Goal: Task Accomplishment & Management: Use online tool/utility

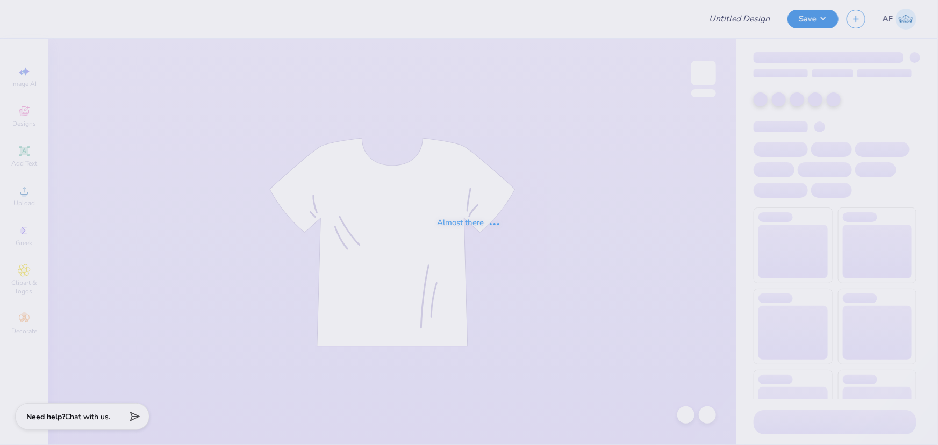
type input "polo"
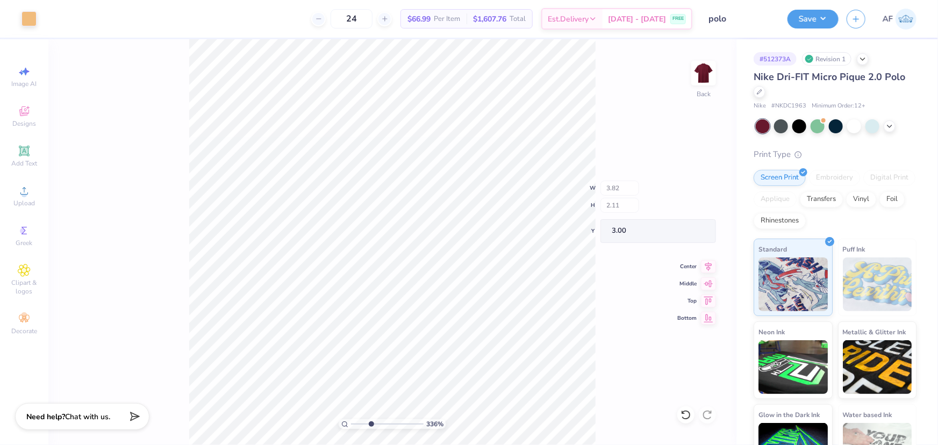
type input "3.3626440251424"
type input "0.19"
type input "0.36"
type input "4.63"
click at [21, 161] on span "Add Text" at bounding box center [24, 163] width 26 height 9
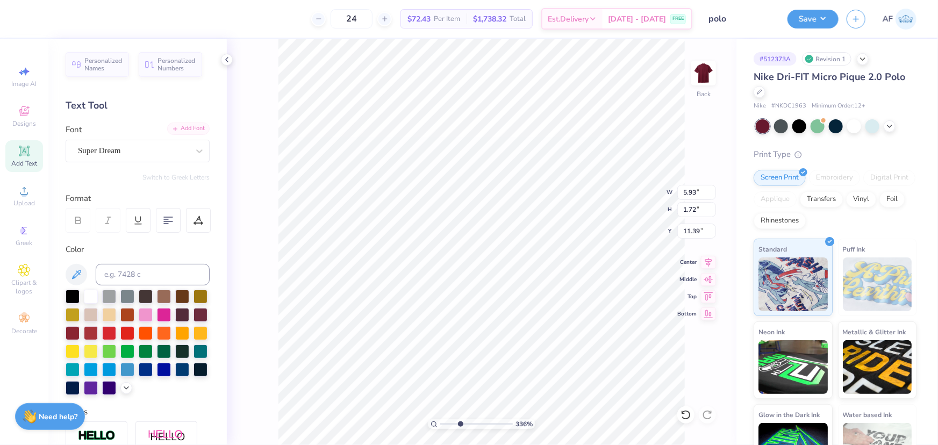
click at [185, 132] on div "Add Font" at bounding box center [188, 129] width 42 height 12
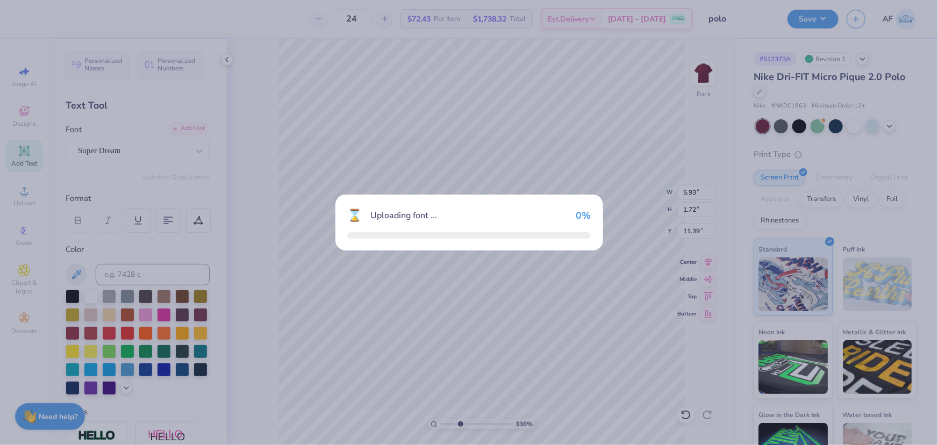
type input "3.3626440251424"
type input "3.61"
type input "1.71"
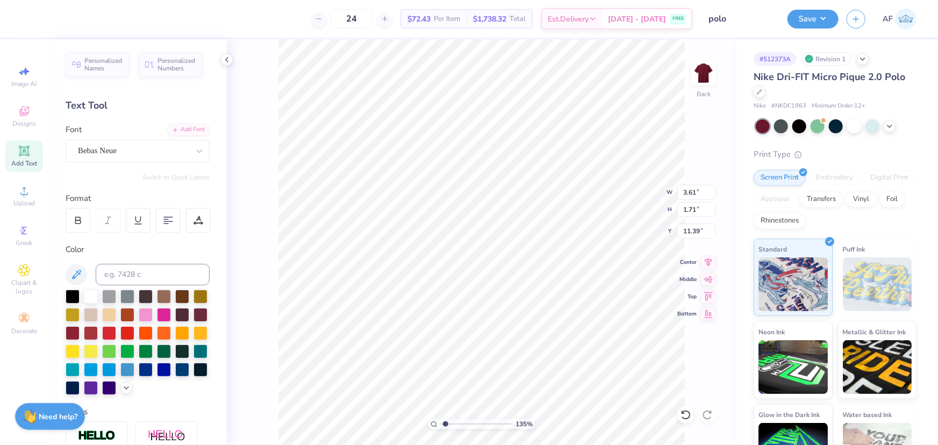
type input "1.35416075601824"
type input "4.74"
type input "1.35416075601824"
type input "3.61"
type input "1.71"
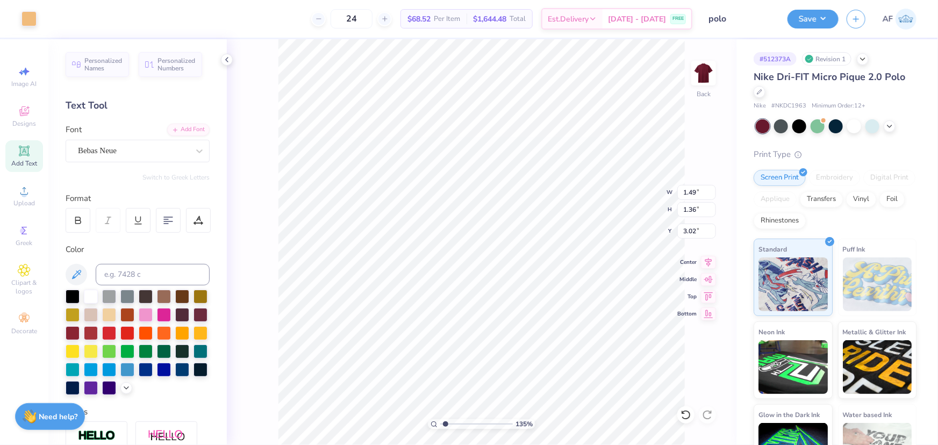
type input "4.74"
click at [132, 273] on input at bounding box center [153, 274] width 114 height 21
type input "156"
type input "3.3626440251424"
type input "3.35"
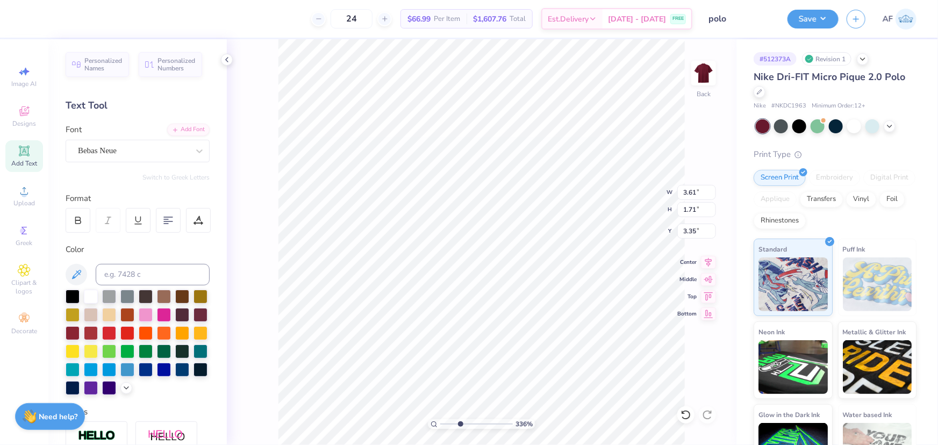
scroll to position [8, 1]
paste textarea "Florida State University"
type input "3.3626440251424"
type textarea "Florida State University"
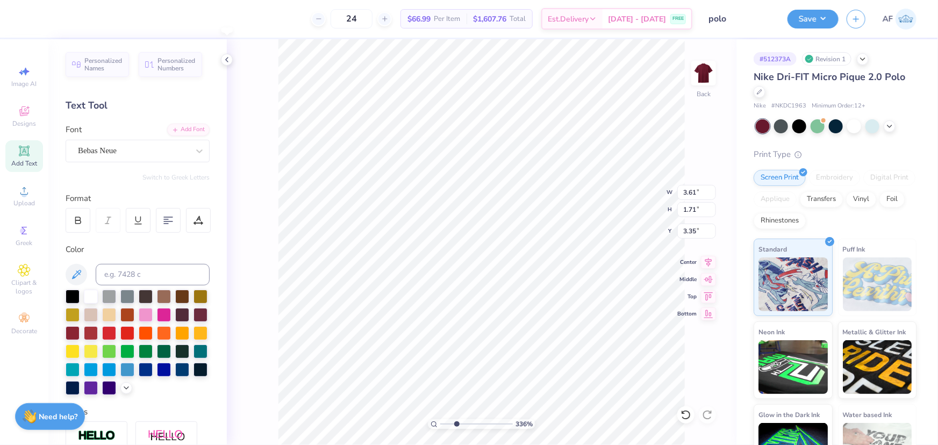
type input "2.48319411871739"
type textarea "Florida State University"
type input "2.48319411871739"
type input "5.66"
type input "0.51"
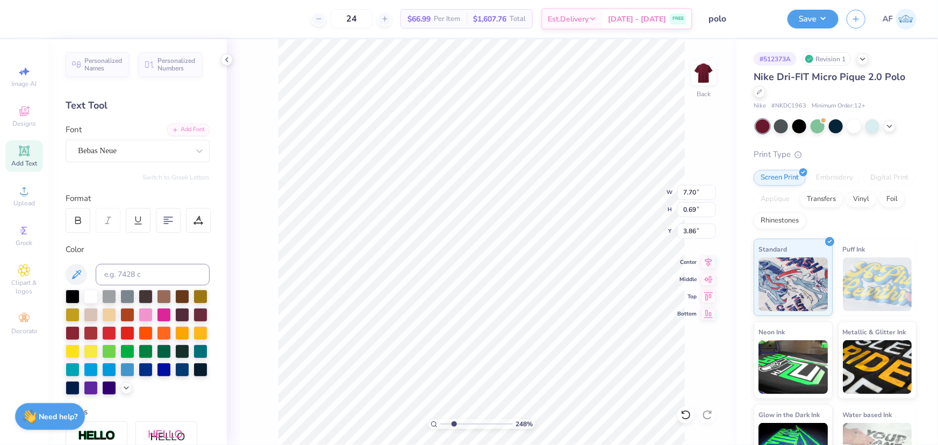
type input "4.04"
type input "4.55356057530705"
type input "4.55"
click at [692, 192] on input "5.66" at bounding box center [696, 192] width 39 height 15
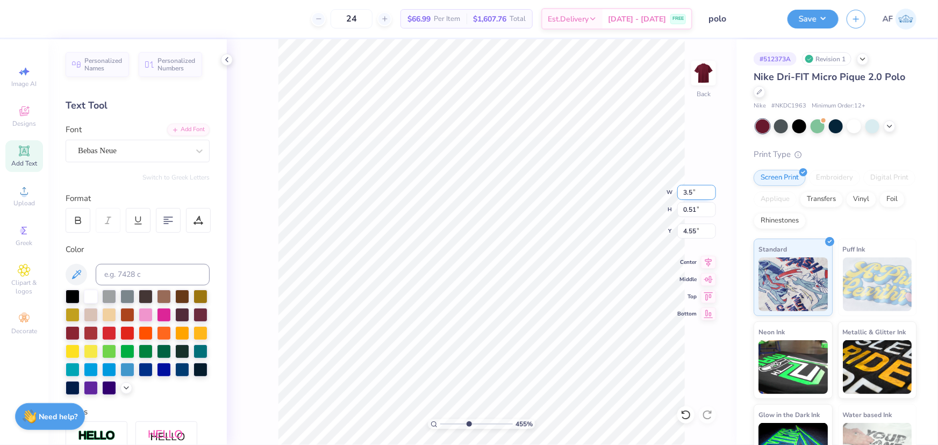
type input "3.5"
type input "4.55356057530705"
type input "3.50"
type input "0.31"
type input "4.64"
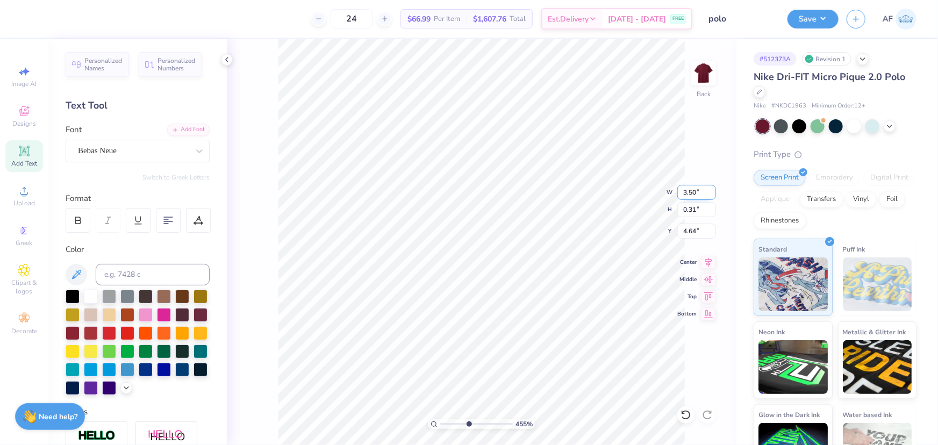
type input "4.55356057530705"
type input "4.69"
click at [691, 193] on input "3.50" at bounding box center [696, 192] width 39 height 15
type input "4"
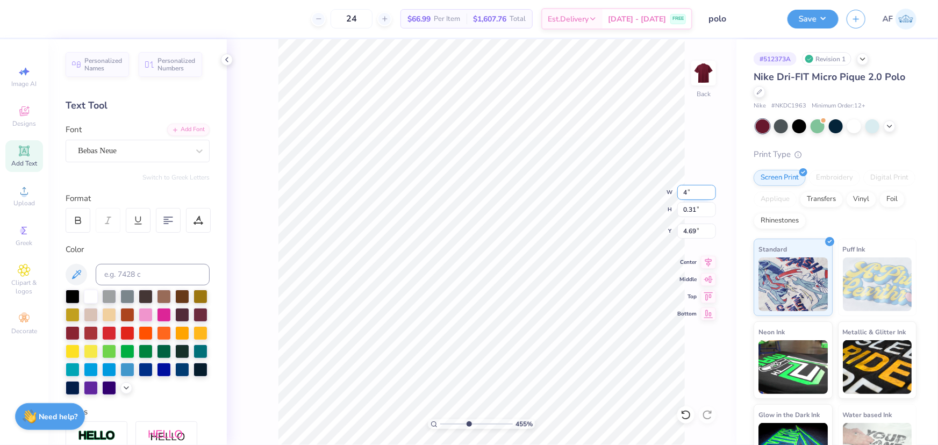
type input "4.55356057530705"
type input "4.00"
type input "0.36"
type input "4.67"
type input "4.55356057530705"
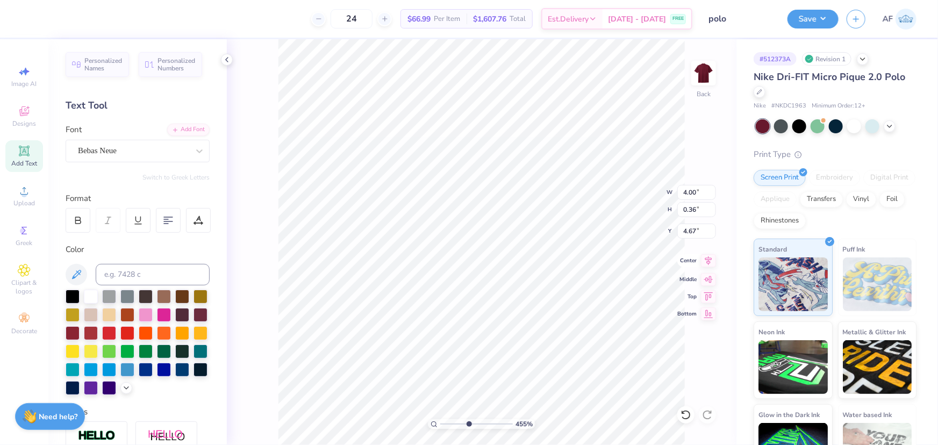
type input "4.62"
type input "4.55356057530705"
type input "1.49"
type input "1.36"
type input "3.02"
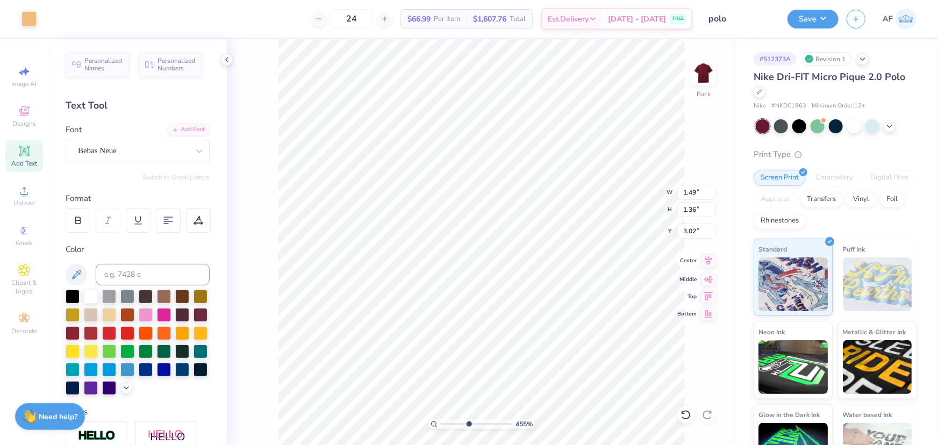
type input "4.55356057530705"
type input "4.00"
type input "0.36"
type input "4.62"
type input "4.55356057530705"
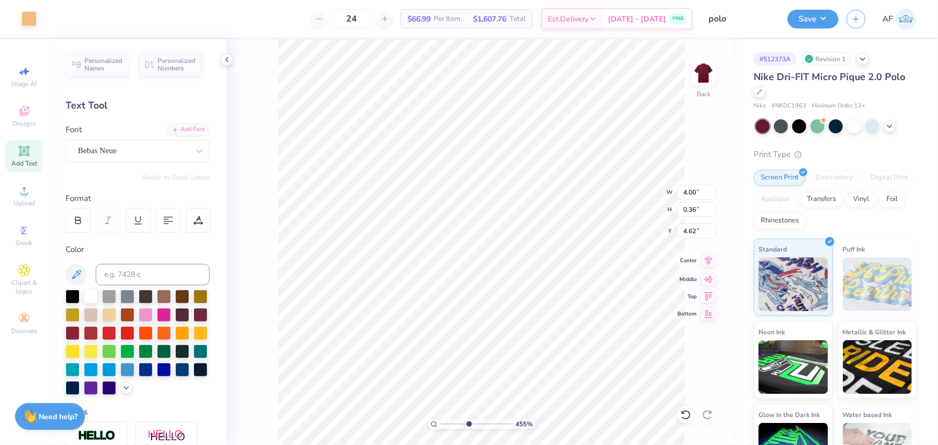
type input "6.16"
type input "4.55356057530705"
type input "4.00"
type input "0.36"
type input "6.16"
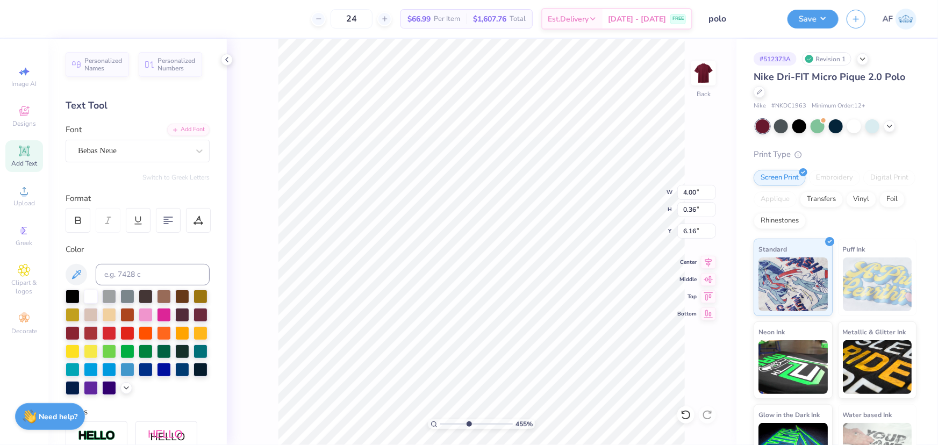
type input "4.55356057530705"
type input "6.31"
type input "4.55356057530705"
click at [688, 190] on input "3.82" at bounding box center [696, 192] width 39 height 15
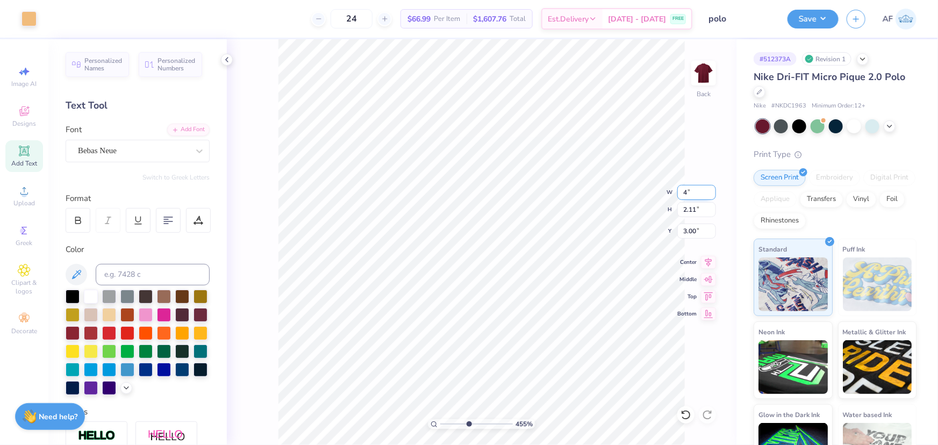
type input "4"
type input "4.55356057530705"
type input "4.00"
type input "2.21"
type input "2.95"
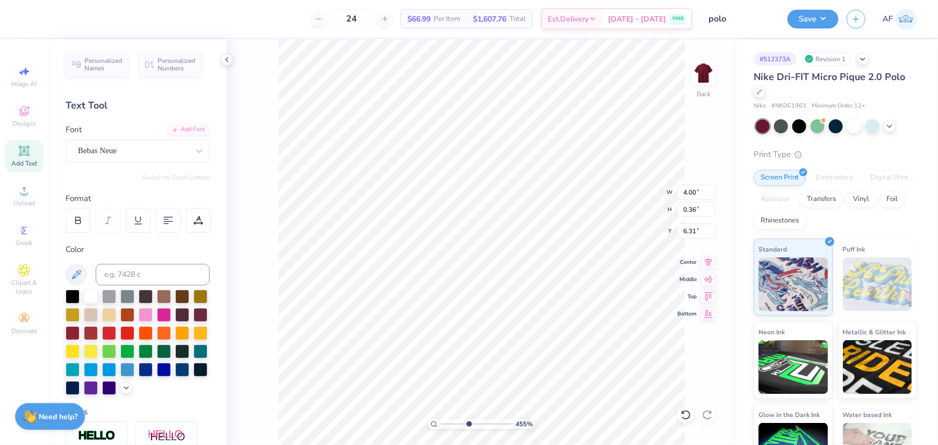
type input "4.55356057530705"
type input "4.65"
type input "4.55356057530705"
click at [691, 190] on input "4.00" at bounding box center [696, 192] width 39 height 15
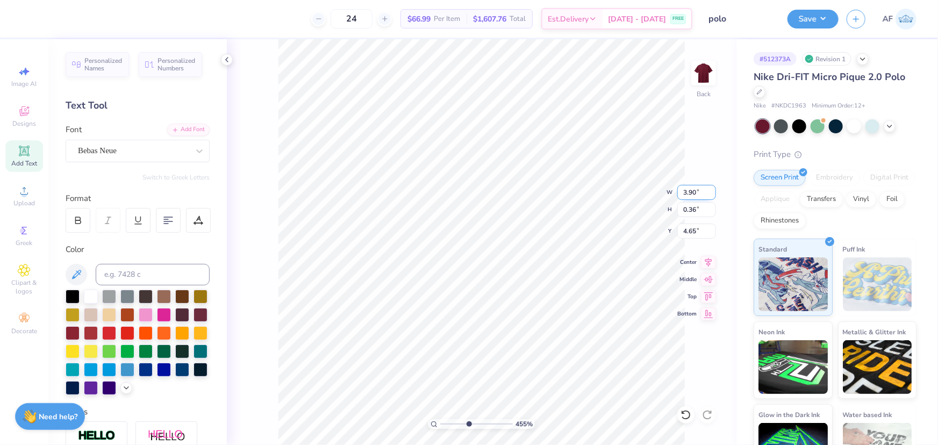
type input "3.90"
type input "4.55356057530705"
type input "0.35"
type input "4.66"
type input "4.55356057530705"
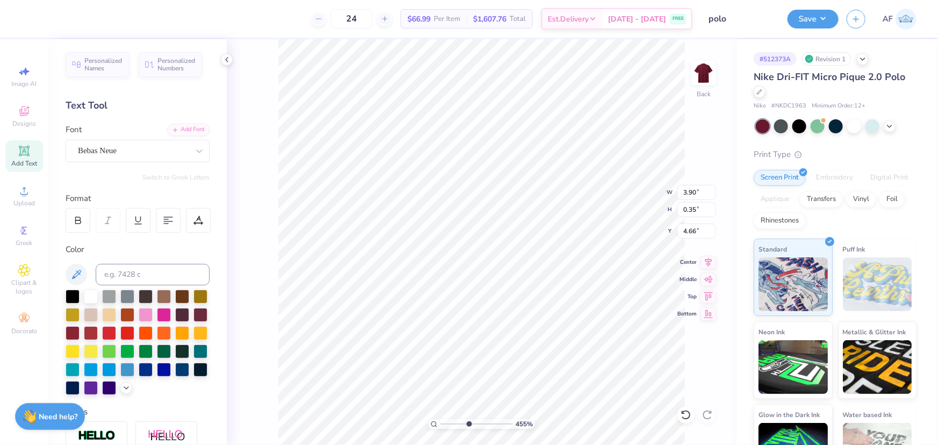
type input "4.65"
click at [692, 192] on input "3.90" at bounding box center [696, 192] width 39 height 15
type input "3.80"
type input "4.55356057530705"
type input "0.34"
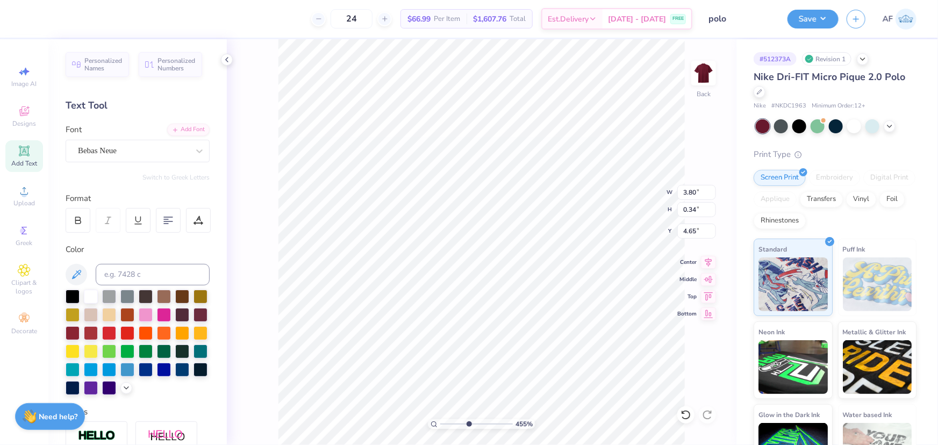
type input "4.55356057530705"
type input "4.66"
type input "1"
click at [570, 246] on li "Duplicate" at bounding box center [556, 243] width 84 height 21
type input "5.66"
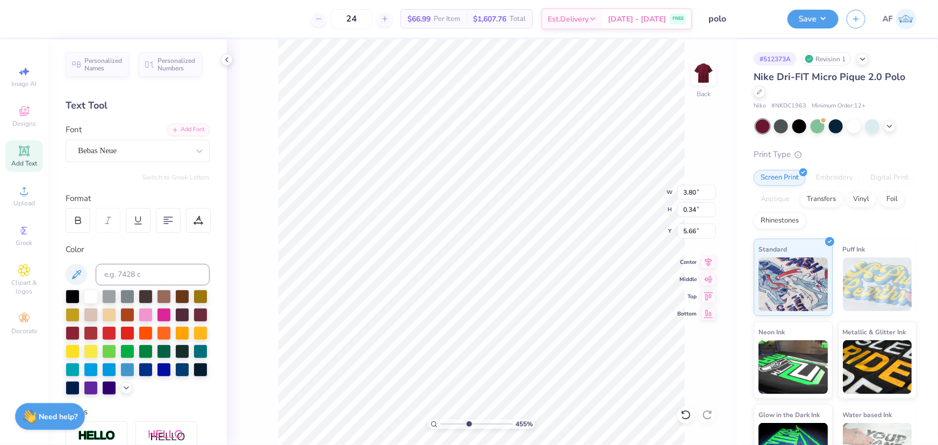
type input "4.55356057530705"
type textarea "®"
type input "4.55356057530705"
type input "4.66"
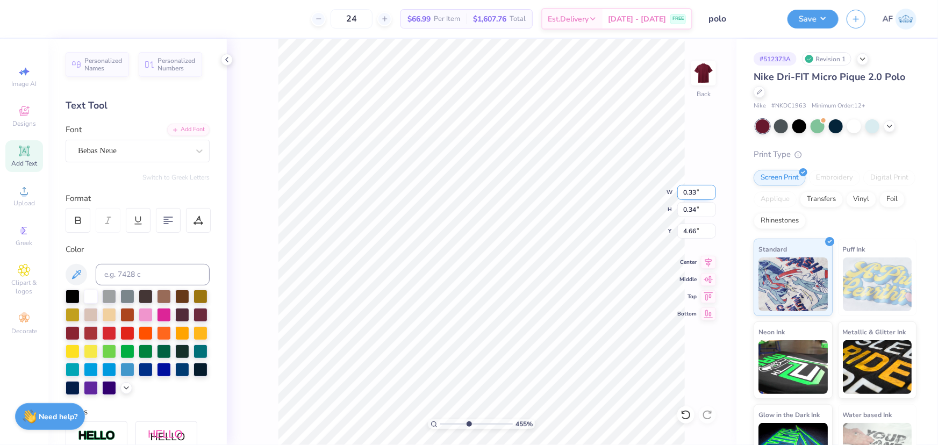
click at [690, 195] on input "0.33" at bounding box center [696, 192] width 39 height 15
type input ".1"
type input "4.55356057530705"
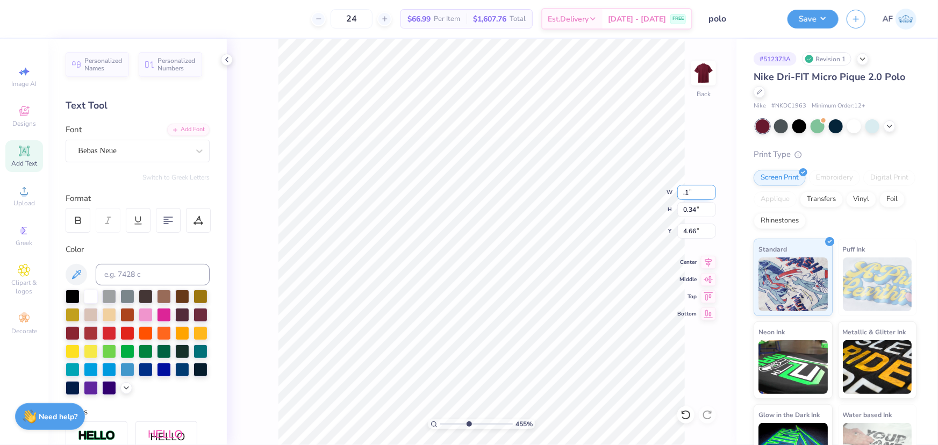
type input "0.10"
type input "4.78"
click at [688, 198] on input "0.10" at bounding box center [696, 192] width 39 height 15
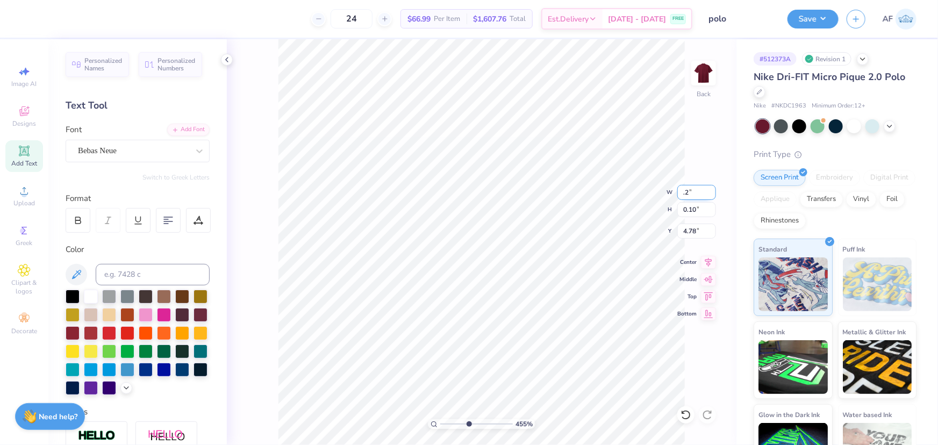
type input ".2"
type input "4.55356057530705"
type input "0.20"
type input "0.21"
type input "4.73"
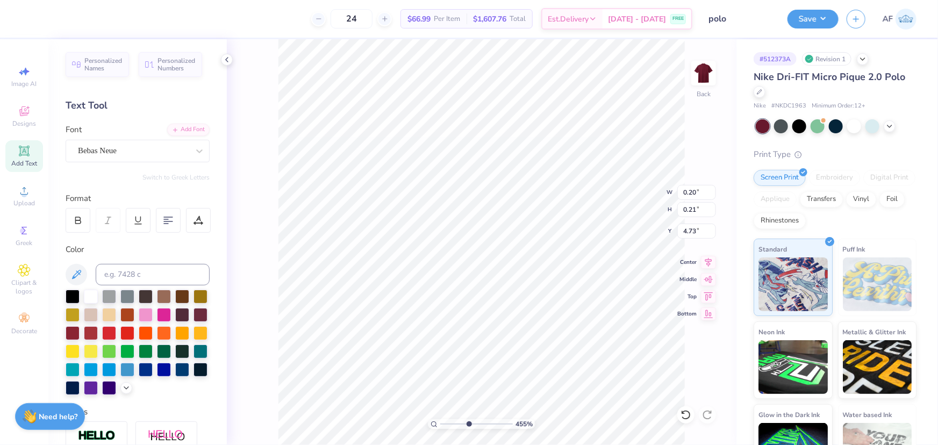
type input "4.55356057530705"
type input "4.80"
type input "9.71687637703496"
type input "4.66"
type input "9.71687637703496"
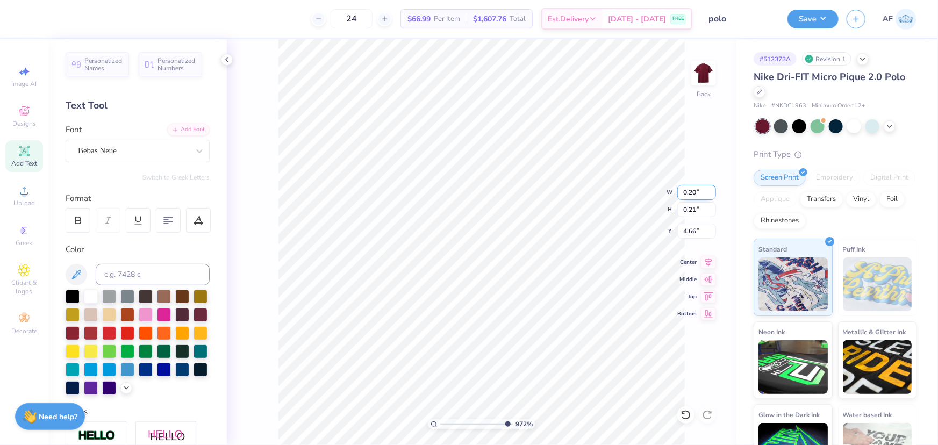
click at [693, 189] on input "0.20" at bounding box center [696, 192] width 39 height 15
type input "0.10"
type input "9.71687637703496"
type input "0.10"
type input "4.72"
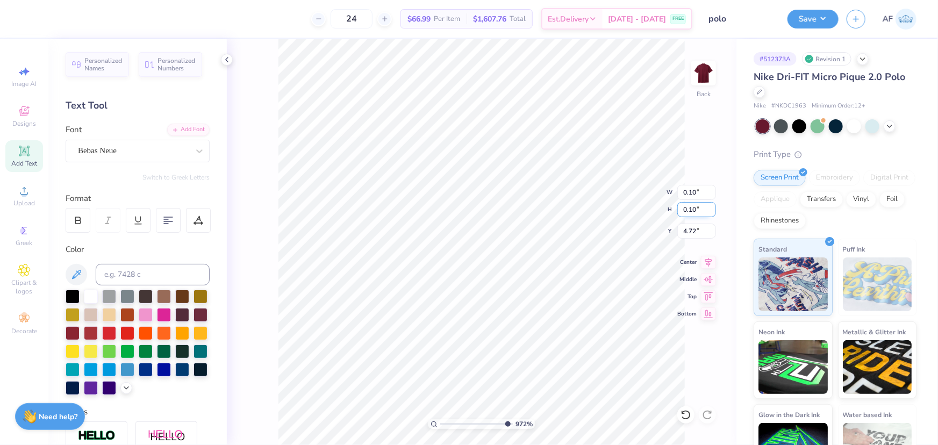
drag, startPoint x: 693, startPoint y: 210, endPoint x: 681, endPoint y: 211, distance: 11.9
click at [681, 211] on input "0.10" at bounding box center [696, 209] width 39 height 15
type input "9.71687637703496"
type input "4.66"
type input "9.71687637703496"
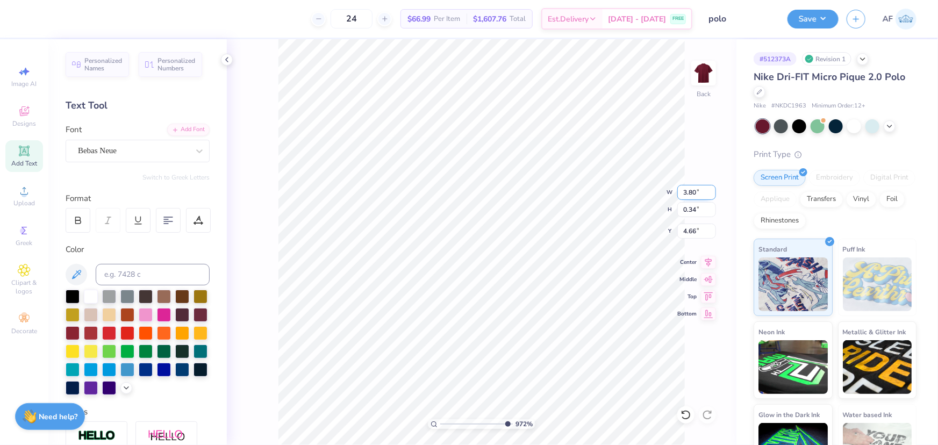
click at [694, 192] on input "3.80" at bounding box center [696, 192] width 39 height 15
type input "3.85"
type input "9.71687637703496"
type input "0.35"
type input "10"
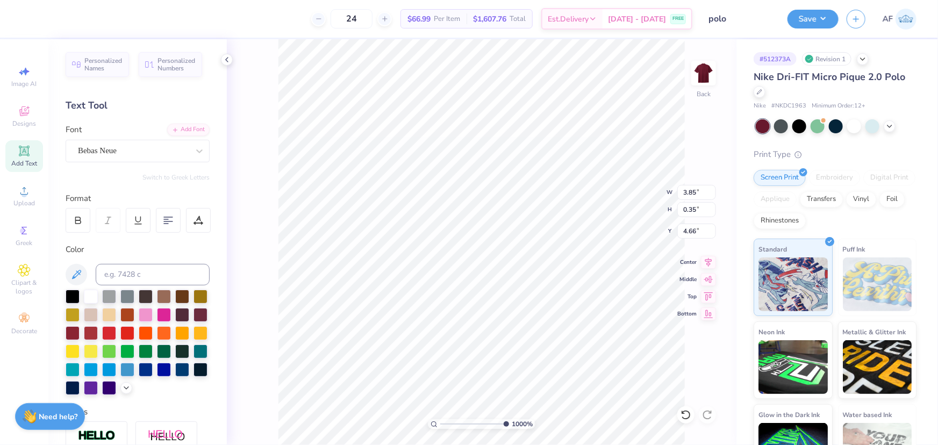
type input "4.64"
type input "4.66"
click at [833, 21] on button "Save" at bounding box center [812, 17] width 51 height 19
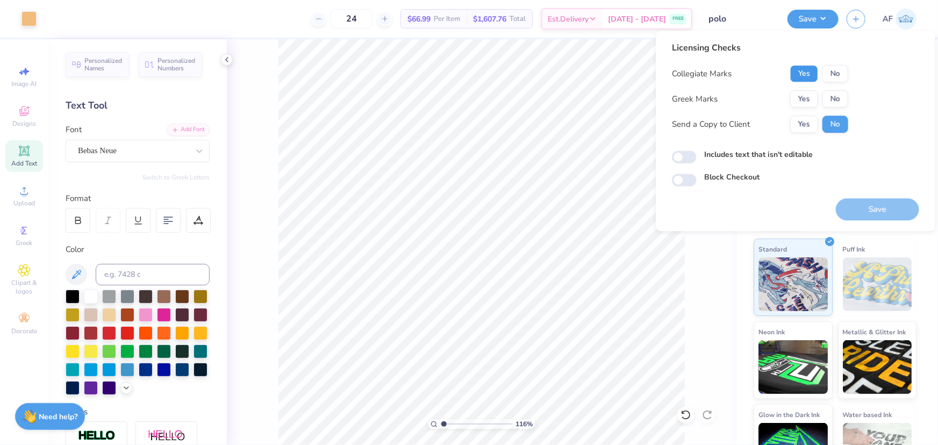
click at [806, 75] on button "Yes" at bounding box center [804, 73] width 28 height 17
click at [838, 105] on button "No" at bounding box center [835, 98] width 26 height 17
click at [795, 124] on button "Yes" at bounding box center [804, 124] width 28 height 17
click at [796, 97] on button "Yes" at bounding box center [804, 98] width 28 height 17
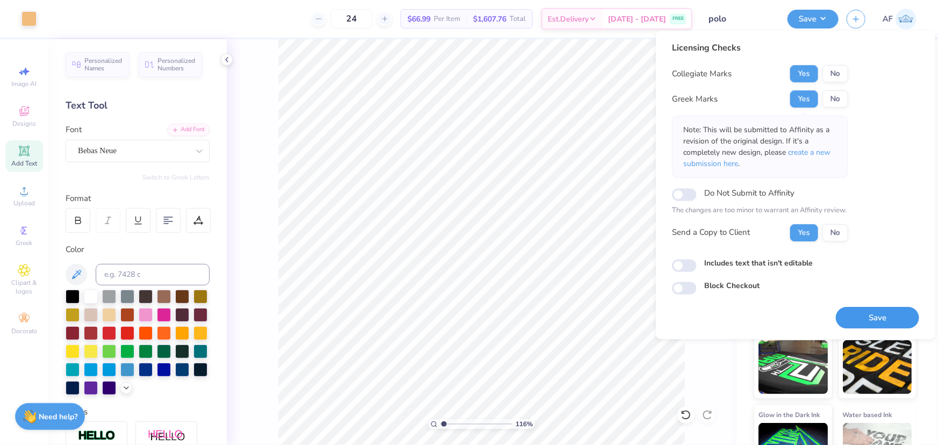
click at [876, 323] on button "Save" at bounding box center [877, 318] width 83 height 22
type input "1.16368413068936"
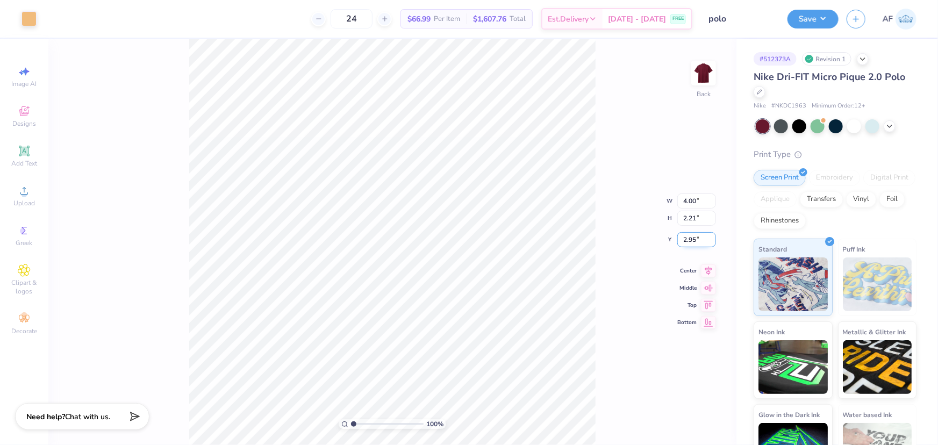
click at [687, 239] on input "2.95" at bounding box center [696, 239] width 39 height 15
click at [623, 277] on div "100 % Back W 4.00 4.00 " H 2.21 2.21 " Y 3 3 " Center Middle Top Bottom" at bounding box center [392, 242] width 688 height 406
type input "3.00"
click at [829, 15] on button "Save" at bounding box center [812, 17] width 51 height 19
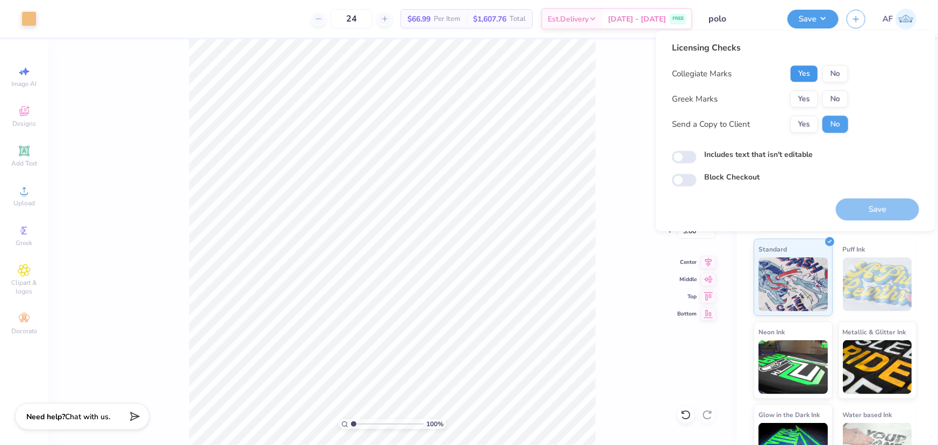
click at [799, 74] on button "Yes" at bounding box center [804, 73] width 28 height 17
click at [811, 101] on button "Yes" at bounding box center [804, 98] width 28 height 17
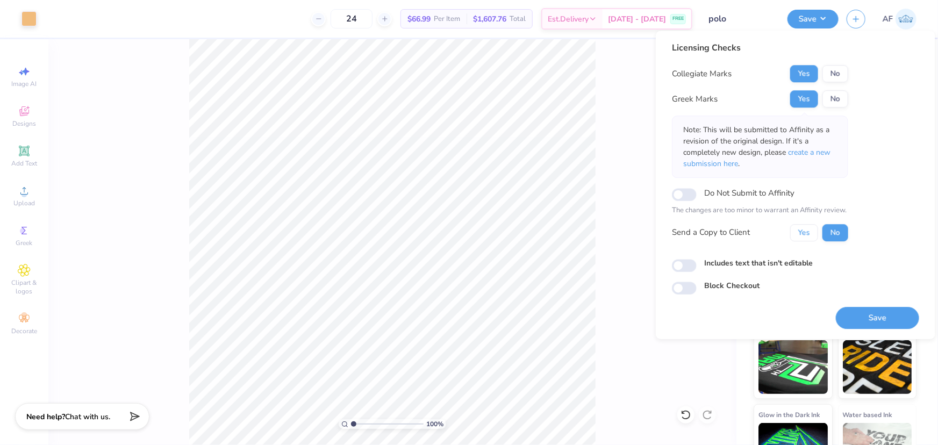
drag, startPoint x: 801, startPoint y: 232, endPoint x: 820, endPoint y: 248, distance: 25.5
click at [801, 232] on button "Yes" at bounding box center [804, 232] width 28 height 17
click at [866, 317] on button "Save" at bounding box center [877, 318] width 83 height 22
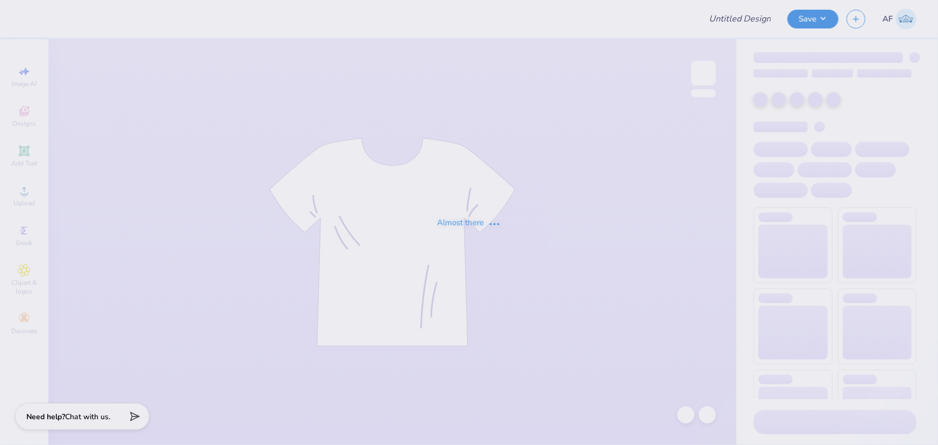
type input "camp axo shorts"
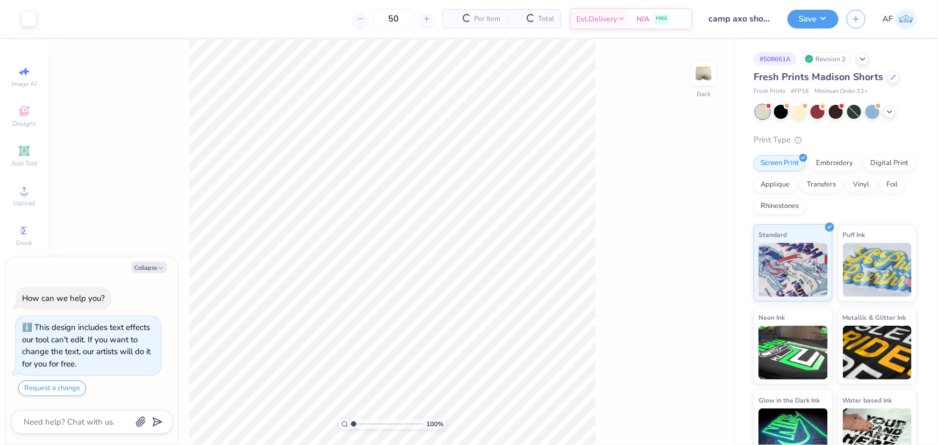
scroll to position [5, 0]
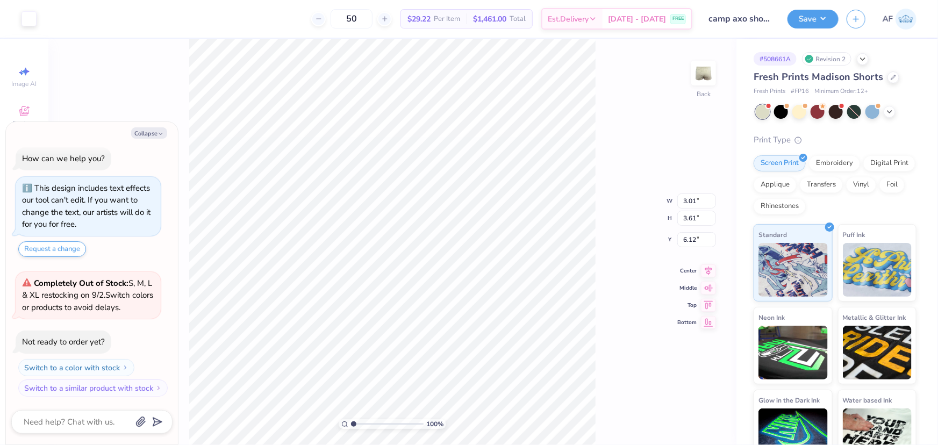
click at [604, 332] on div "100 % Back W 3.01 3.01 " H 3.61 3.61 " Y 6.12 6.12 " Center Middle Top Bottom" at bounding box center [392, 242] width 688 height 406
click at [888, 111] on icon at bounding box center [889, 110] width 9 height 9
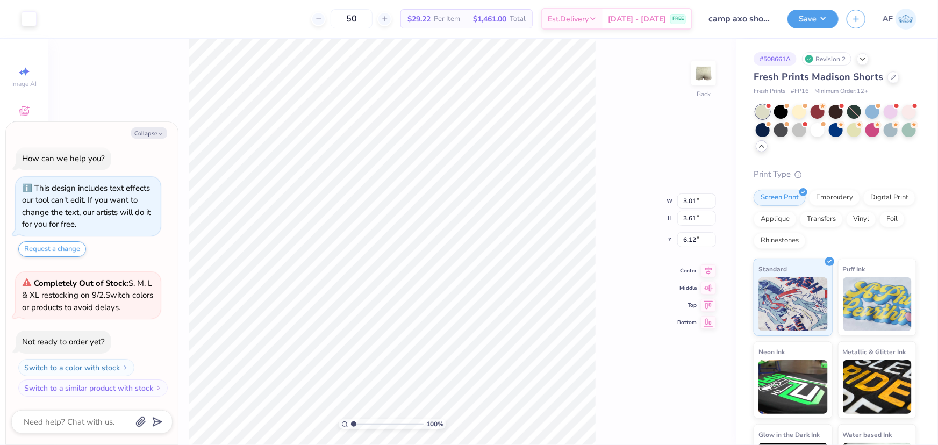
type textarea "x"
type input "6.15"
click at [902, 136] on div at bounding box center [909, 129] width 14 height 14
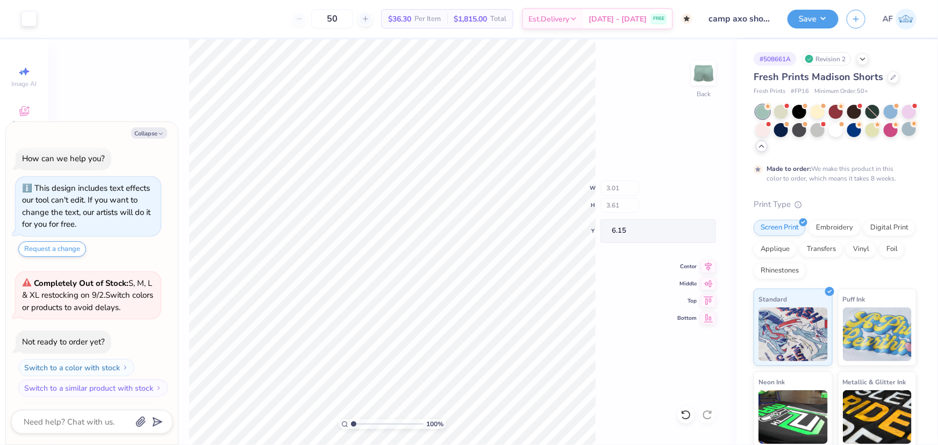
scroll to position [106, 0]
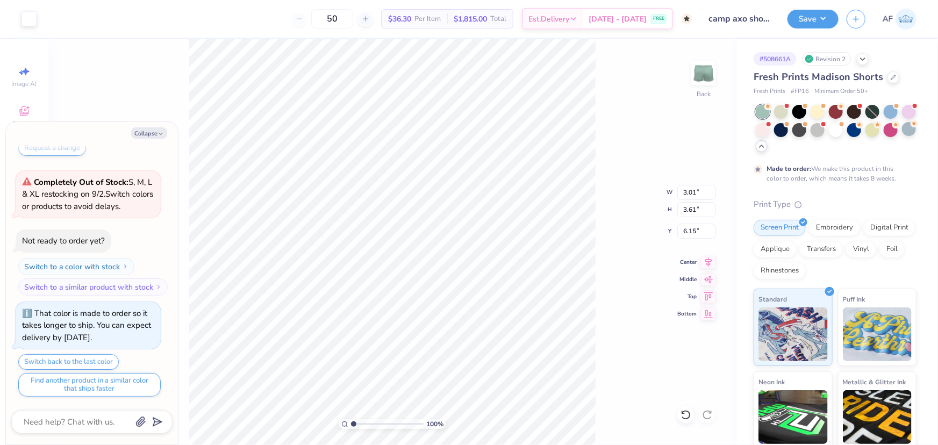
type textarea "x"
type input "6.19"
click at [629, 294] on div "100 % Back W 3.01 3.01 " H 3.61 3.61 " Y 6.19 6.19 " Center Middle Top Bottom" at bounding box center [392, 242] width 688 height 406
click at [870, 112] on div at bounding box center [872, 112] width 14 height 14
click at [788, 131] on div at bounding box center [781, 129] width 14 height 14
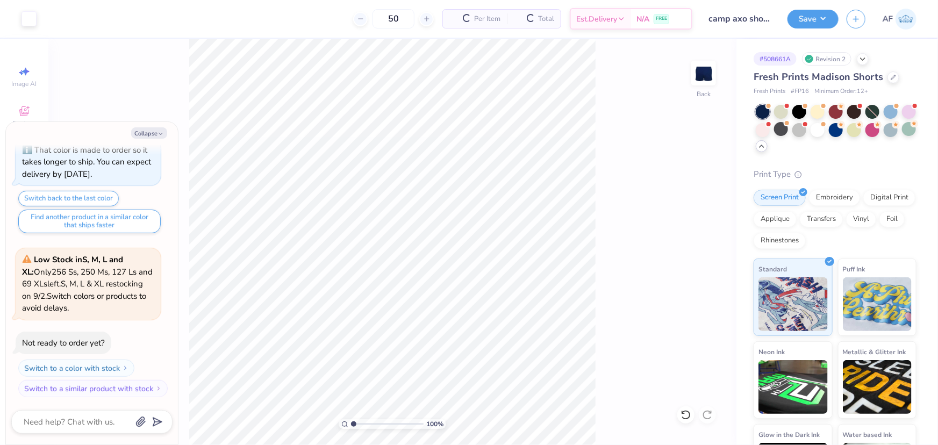
scroll to position [335, 0]
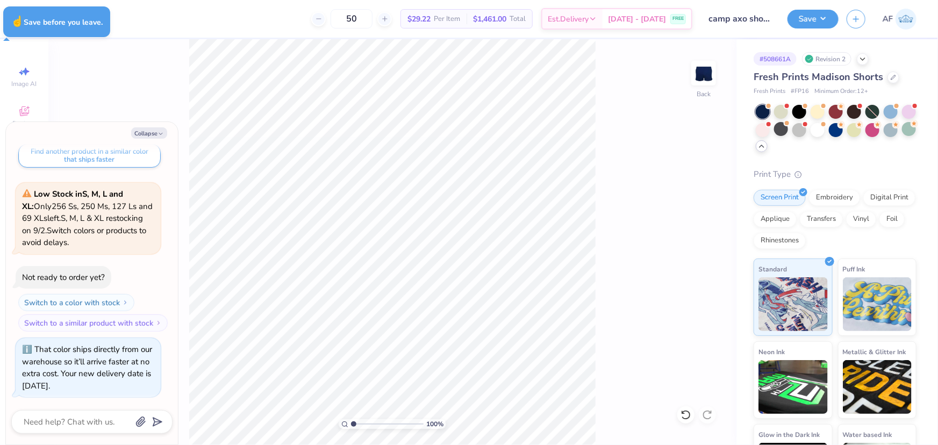
type textarea "x"
